Goal: Check status: Check status

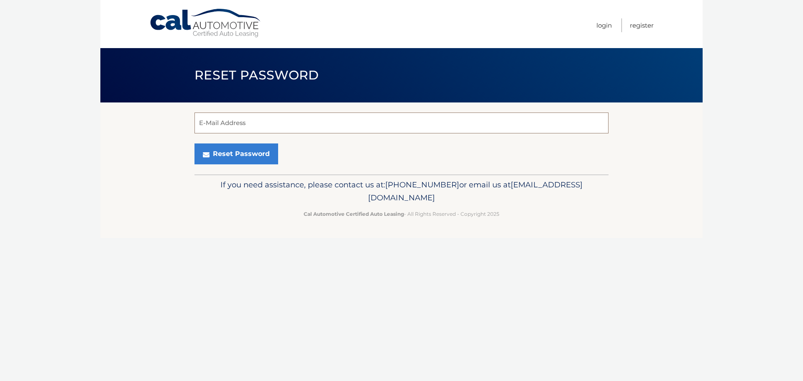
click at [220, 119] on input "E-Mail Address" at bounding box center [401, 122] width 414 height 21
type input "[EMAIL_ADDRESS][DOMAIN_NAME]"
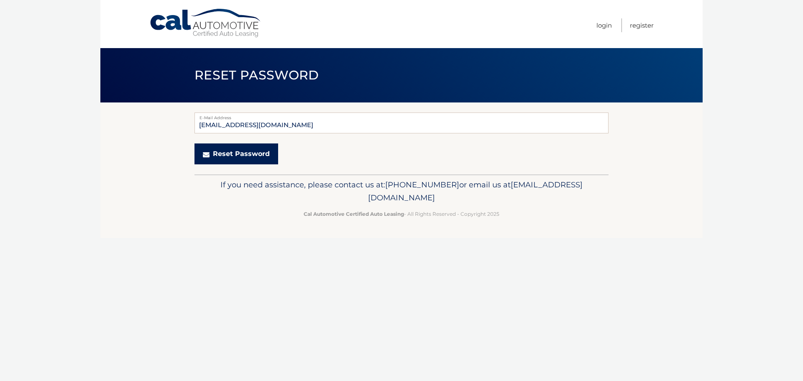
click at [246, 151] on button "Reset Password" at bounding box center [236, 153] width 84 height 21
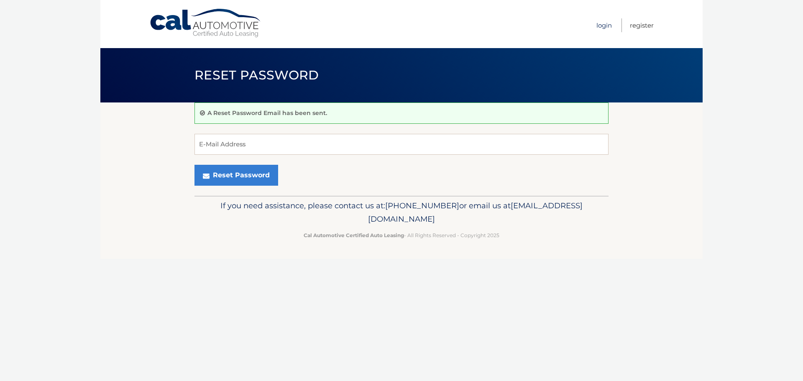
click at [604, 26] on link "Login" at bounding box center [603, 25] width 15 height 14
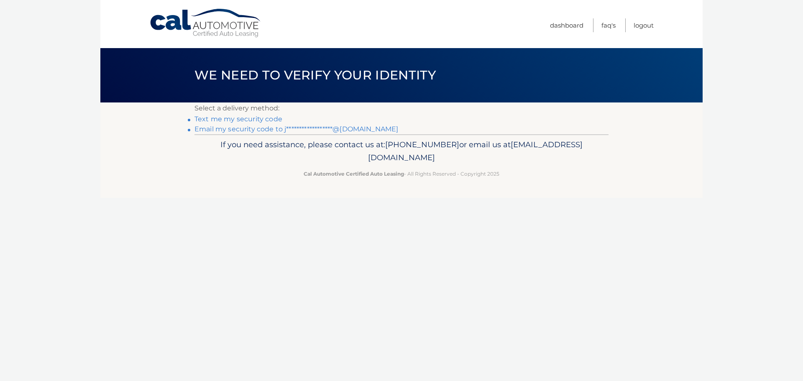
click at [245, 121] on link "Text me my security code" at bounding box center [238, 119] width 88 height 8
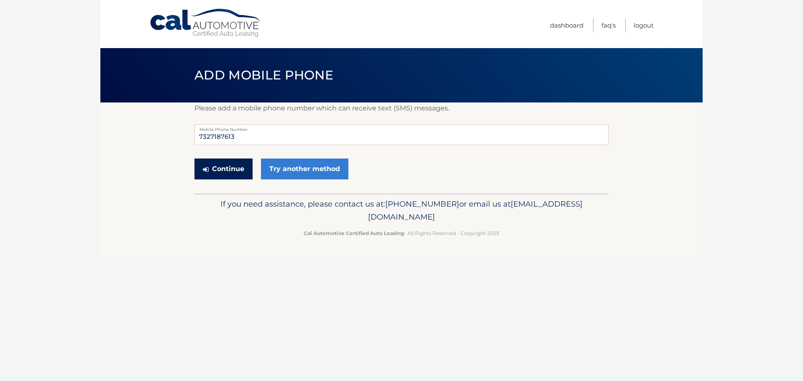
click at [235, 169] on button "Continue" at bounding box center [223, 169] width 58 height 21
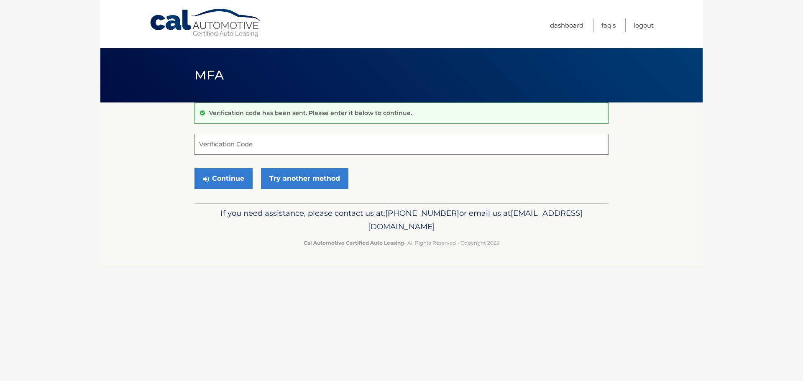
click at [235, 144] on input "Verification Code" at bounding box center [401, 144] width 414 height 21
type input "411046"
click at [227, 181] on button "Continue" at bounding box center [223, 178] width 58 height 21
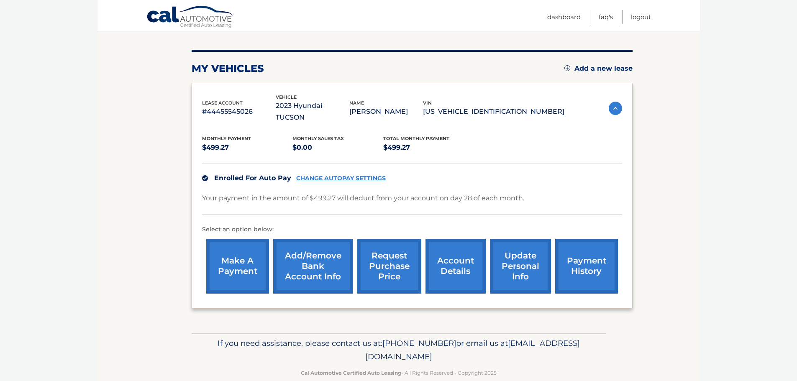
scroll to position [94, 0]
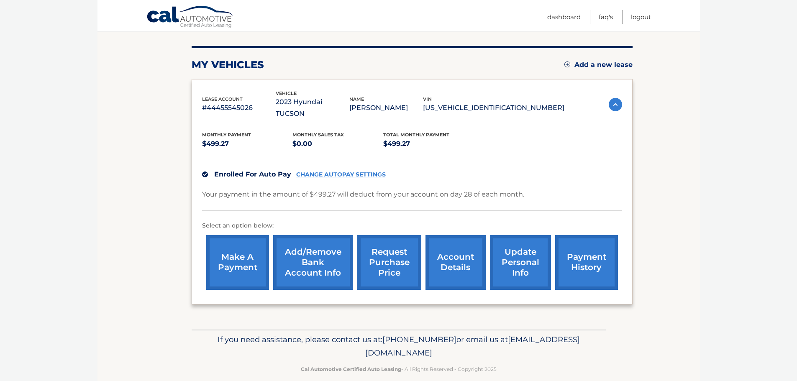
click at [391, 250] on link "request purchase price" at bounding box center [389, 262] width 64 height 55
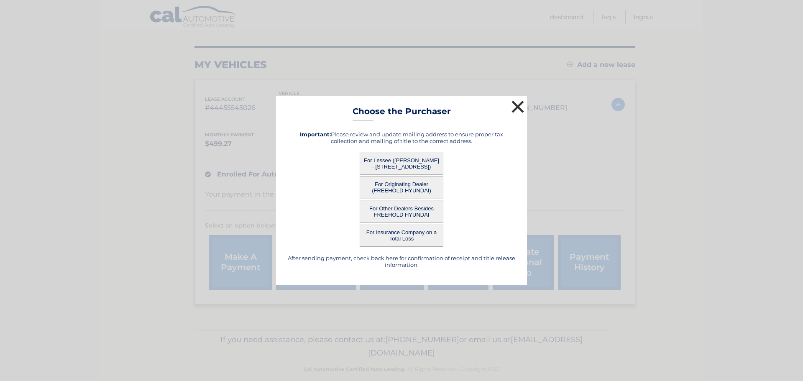
click at [518, 104] on button "×" at bounding box center [517, 106] width 17 height 17
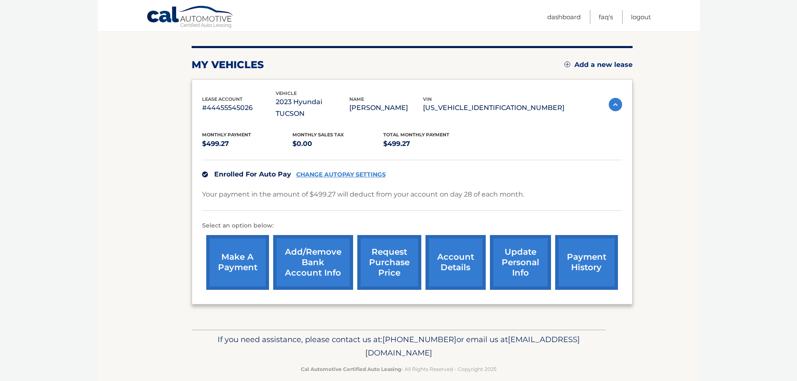
click at [447, 251] on link "account details" at bounding box center [455, 262] width 60 height 55
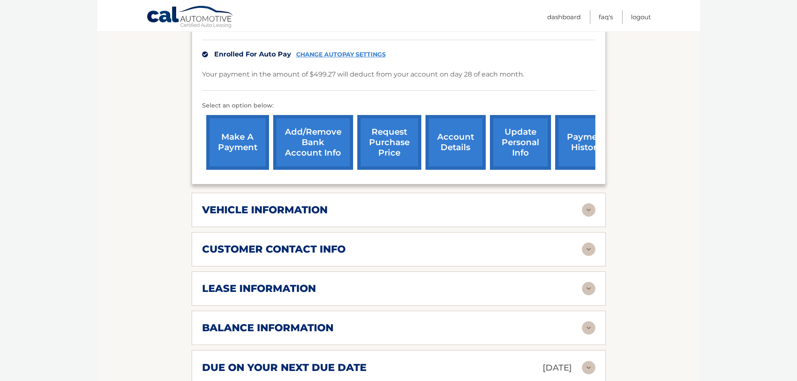
scroll to position [251, 0]
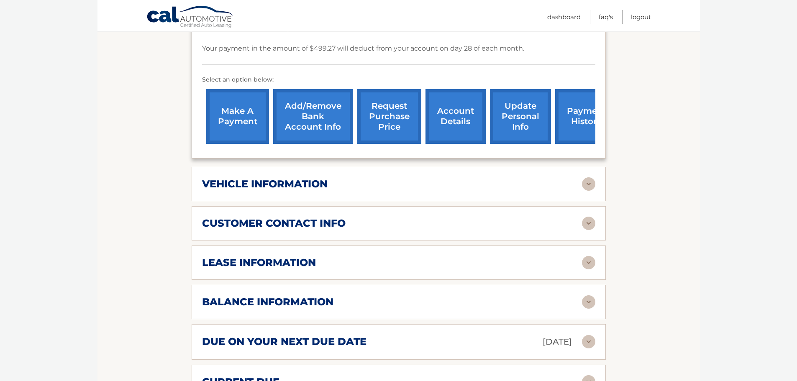
click at [589, 256] on img at bounding box center [588, 262] width 13 height 13
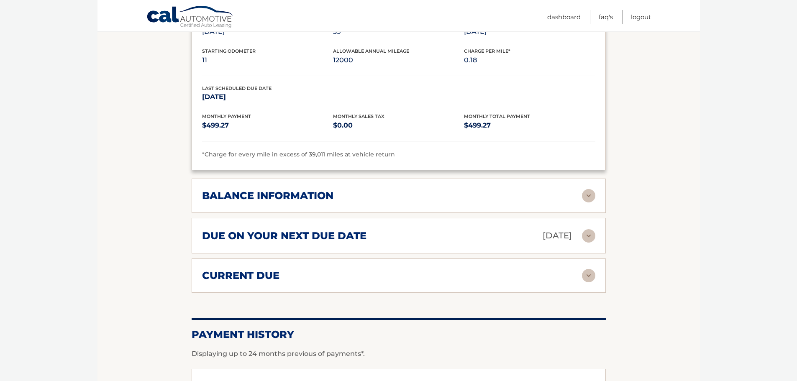
scroll to position [544, 0]
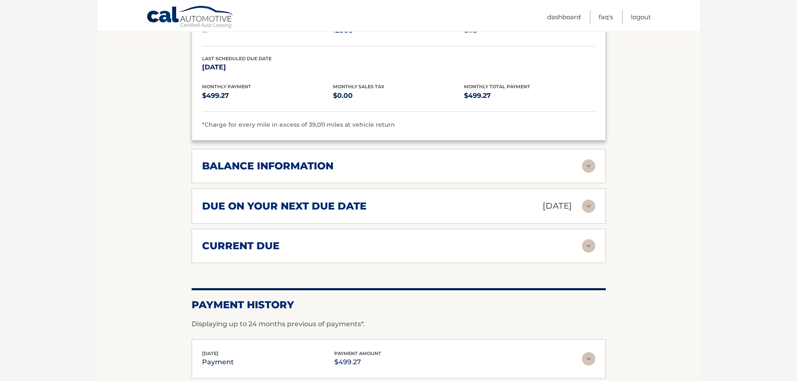
click at [593, 239] on img at bounding box center [588, 245] width 13 height 13
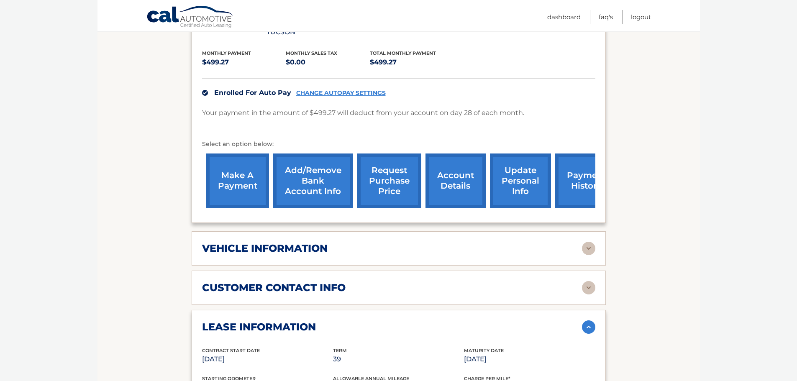
scroll to position [133, 0]
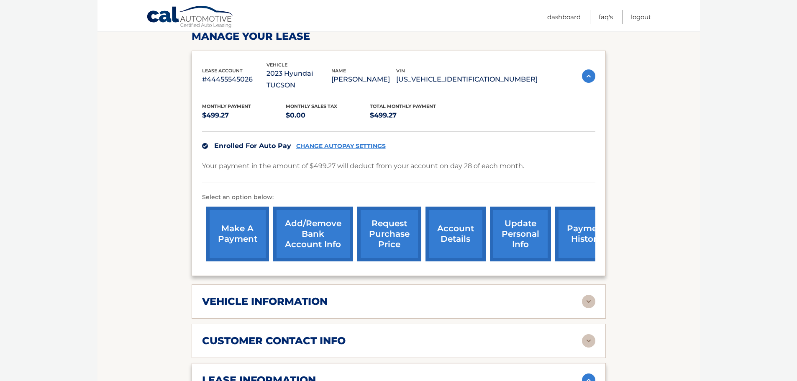
click at [460, 236] on link "account details" at bounding box center [455, 234] width 60 height 55
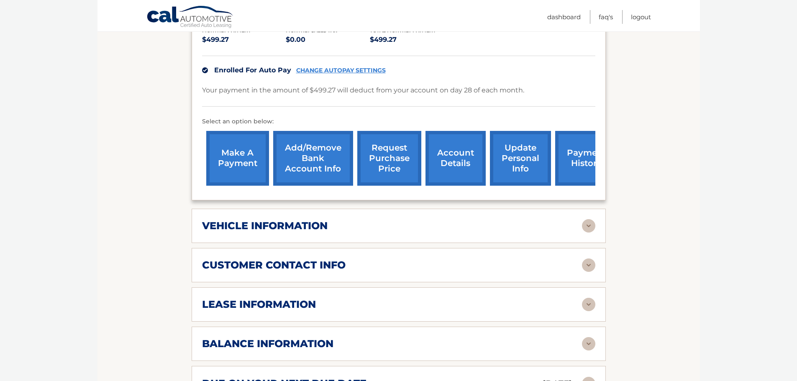
scroll to position [376, 0]
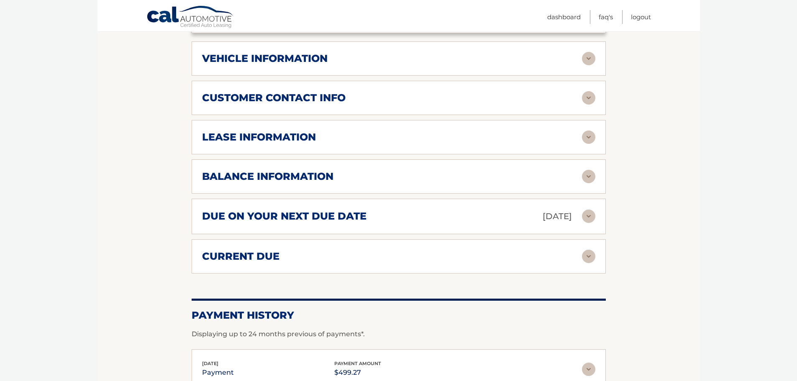
click at [590, 171] on img at bounding box center [588, 176] width 13 height 13
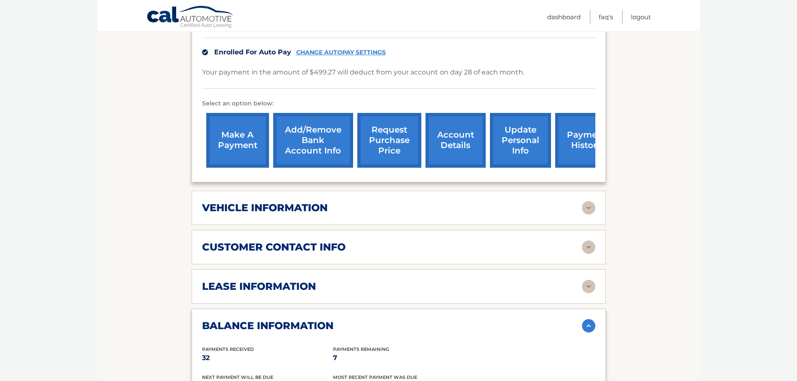
scroll to position [100, 0]
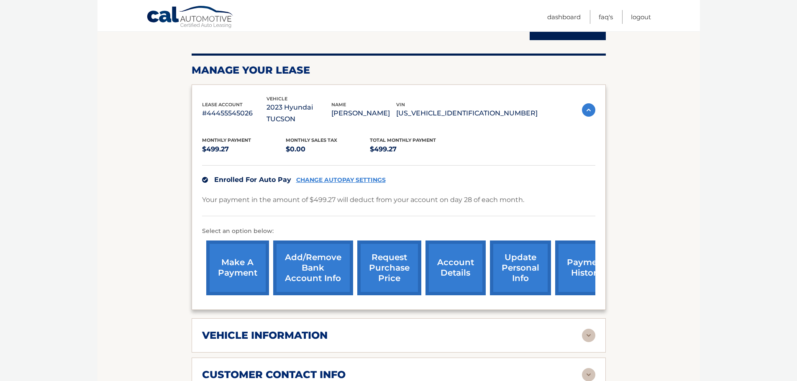
click at [391, 262] on link "request purchase price" at bounding box center [389, 267] width 64 height 55
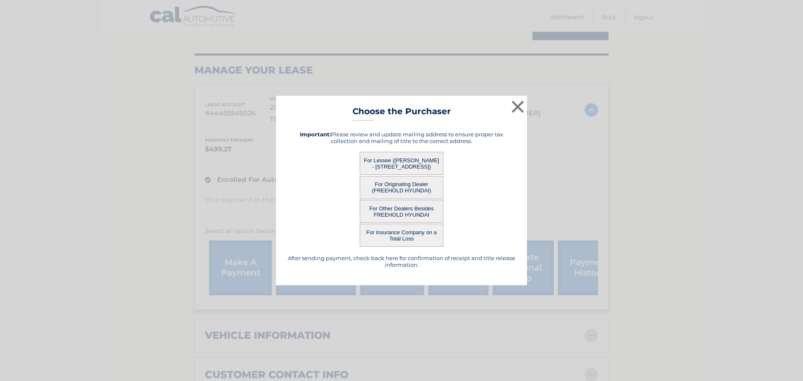
click at [407, 158] on button "For Lessee ([PERSON_NAME] - [STREET_ADDRESS])" at bounding box center [402, 163] width 84 height 23
click at [407, 161] on button "For Lessee ([PERSON_NAME] - [STREET_ADDRESS])" at bounding box center [402, 163] width 84 height 23
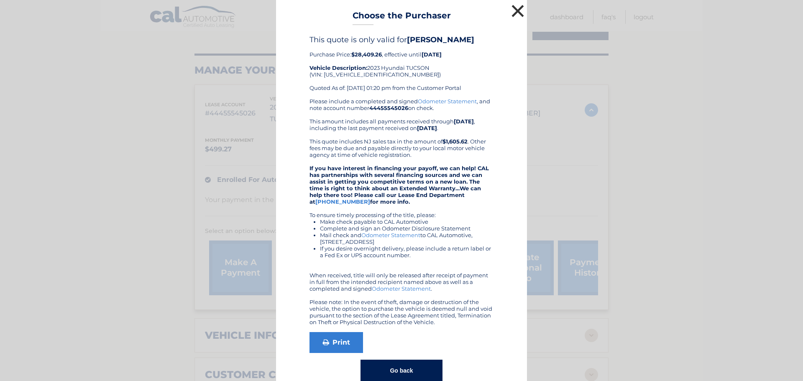
click at [511, 10] on button "×" at bounding box center [517, 11] width 17 height 17
